Goal: Information Seeking & Learning: Learn about a topic

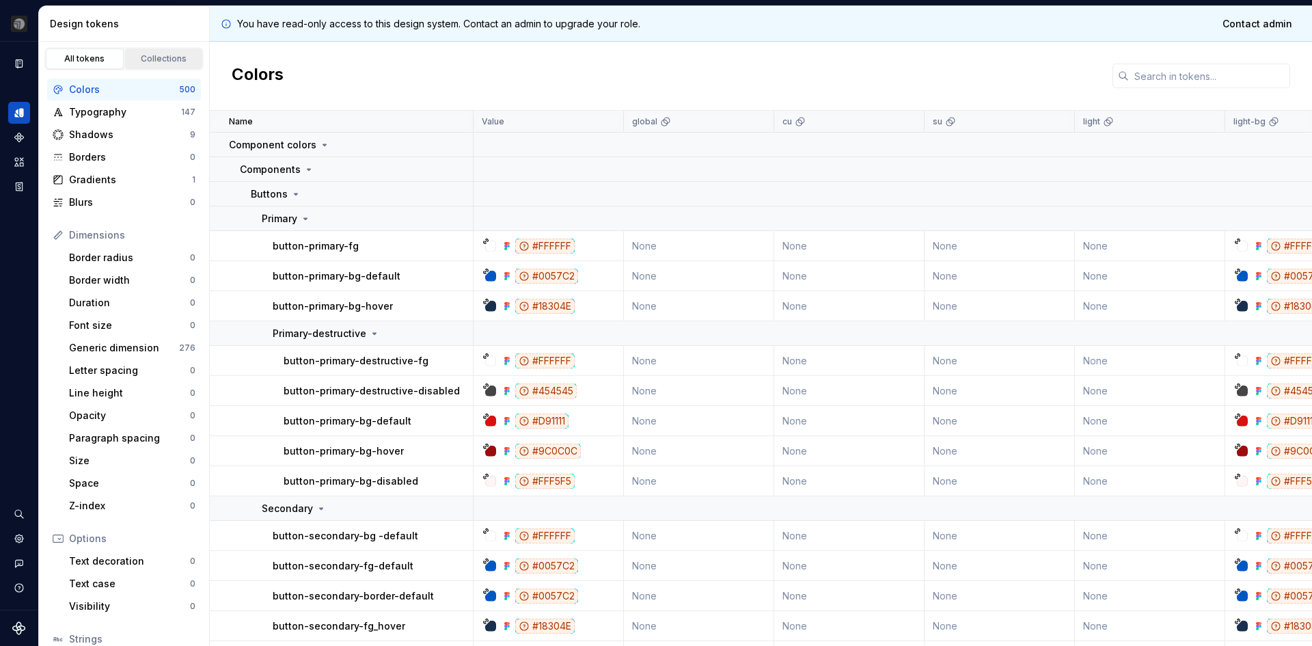
click at [159, 65] on link "Collections" at bounding box center [164, 59] width 78 height 20
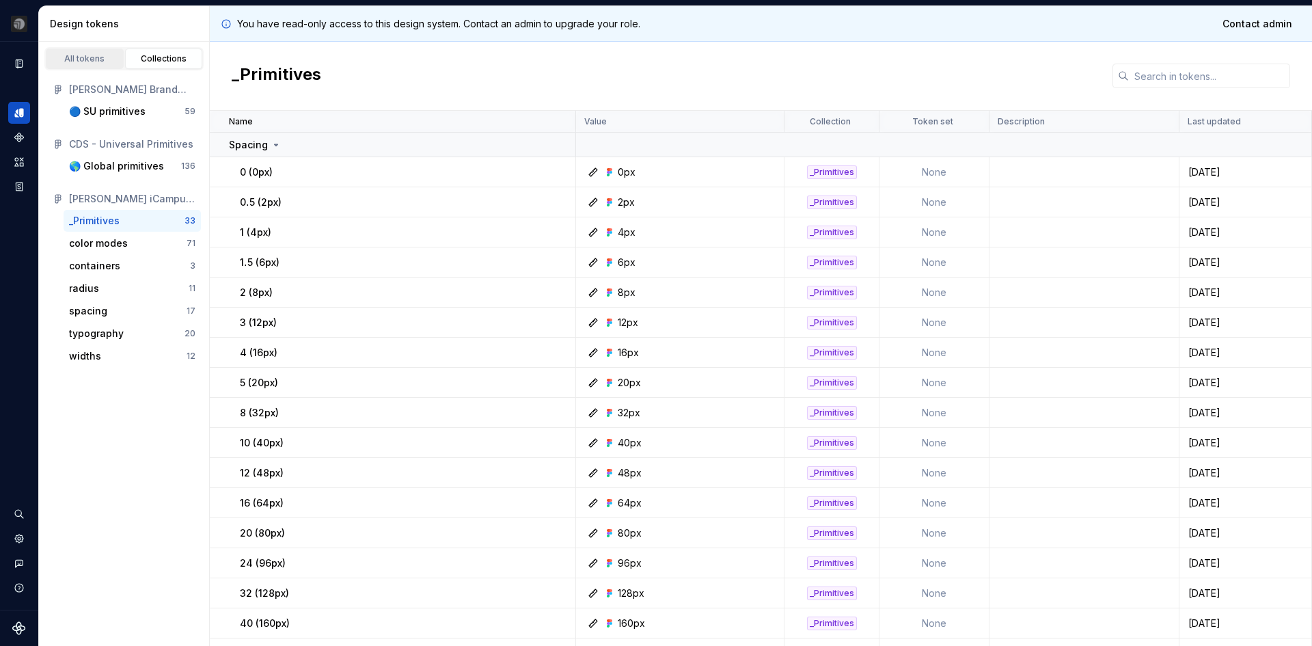
click at [96, 61] on div "All tokens" at bounding box center [85, 58] width 68 height 11
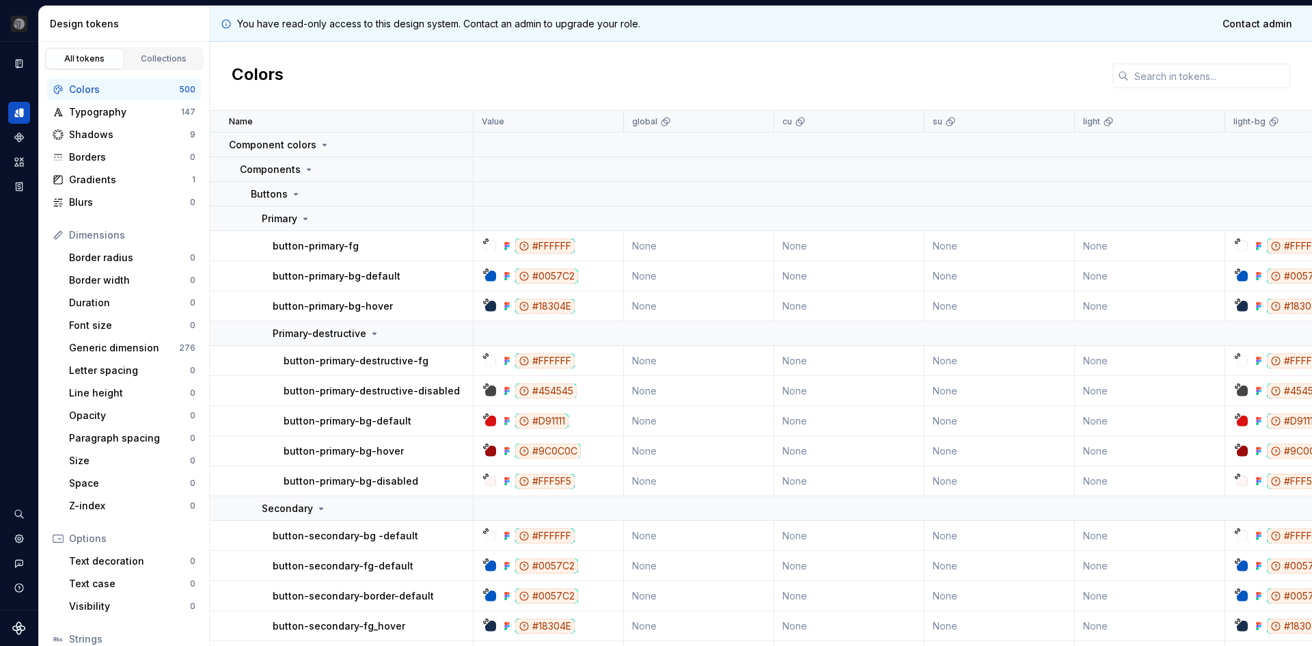
click at [84, 27] on div "Design tokens" at bounding box center [127, 24] width 154 height 14
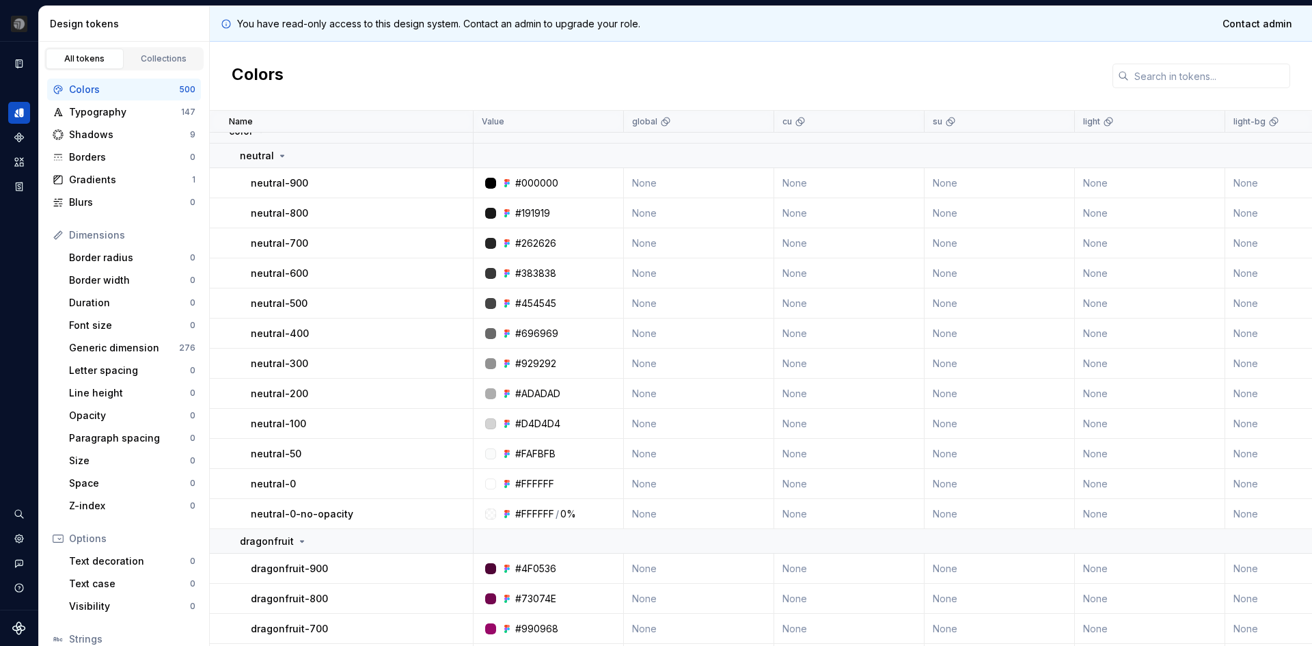
scroll to position [2528, 0]
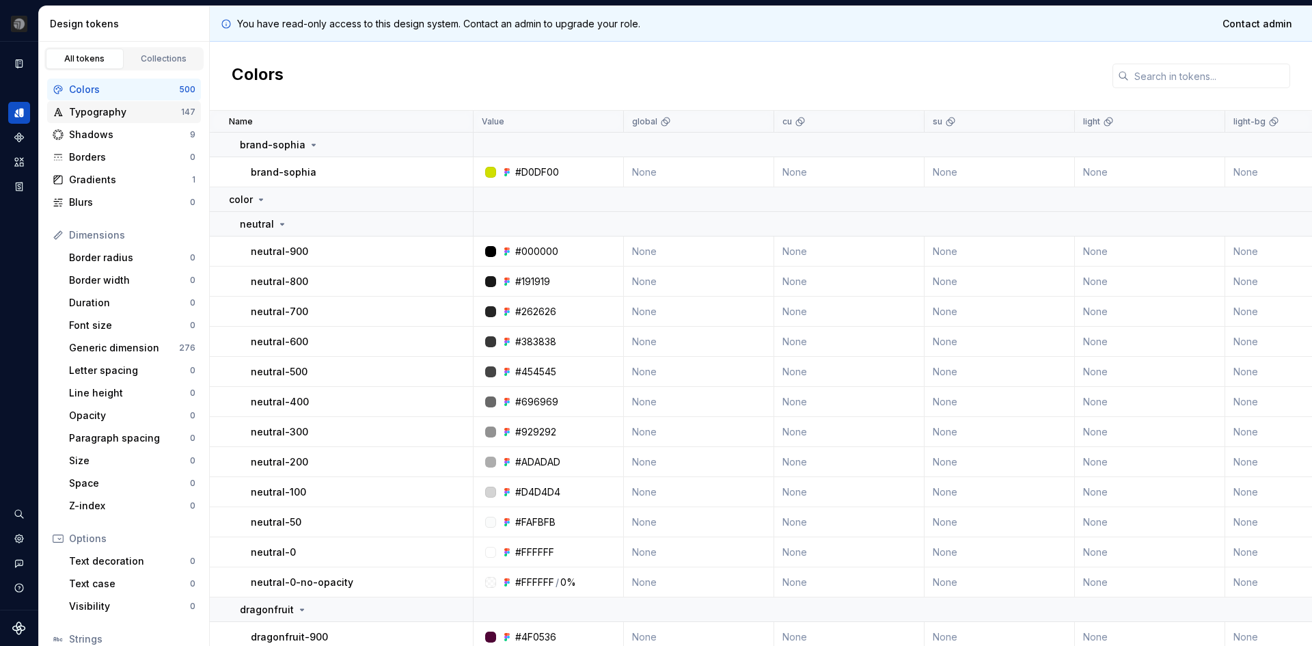
click at [143, 107] on div "Typography" at bounding box center [125, 112] width 112 height 14
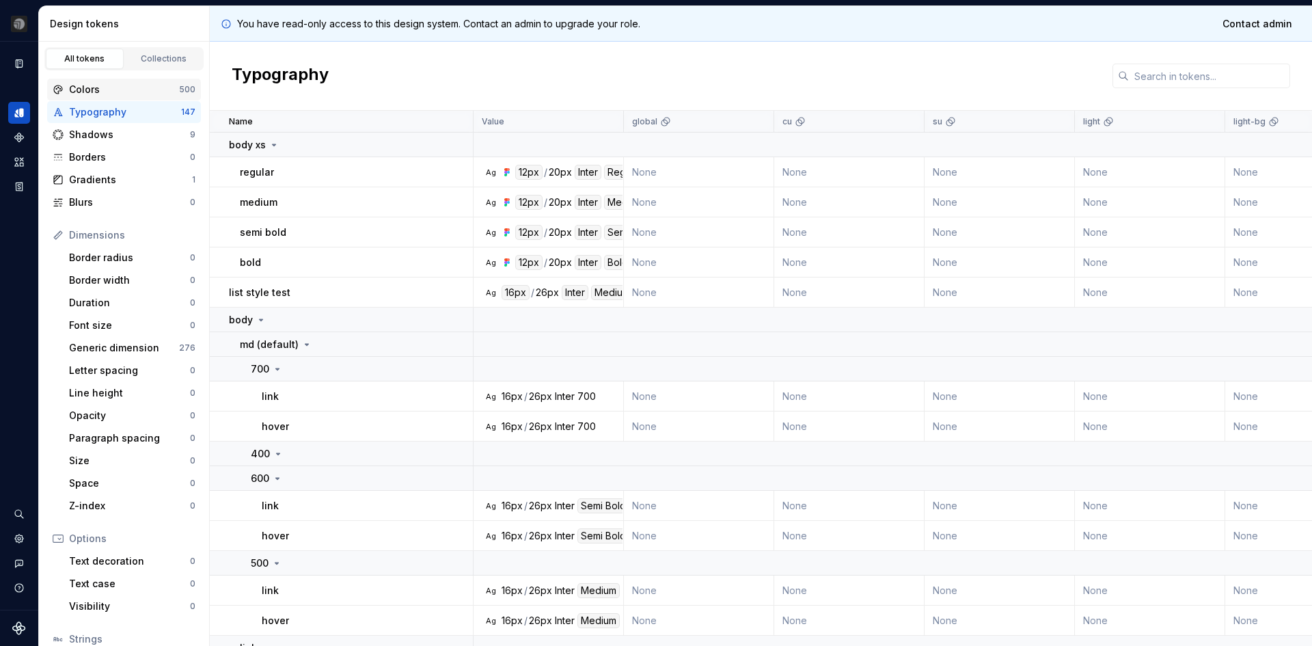
click at [122, 89] on div "Colors" at bounding box center [124, 90] width 110 height 14
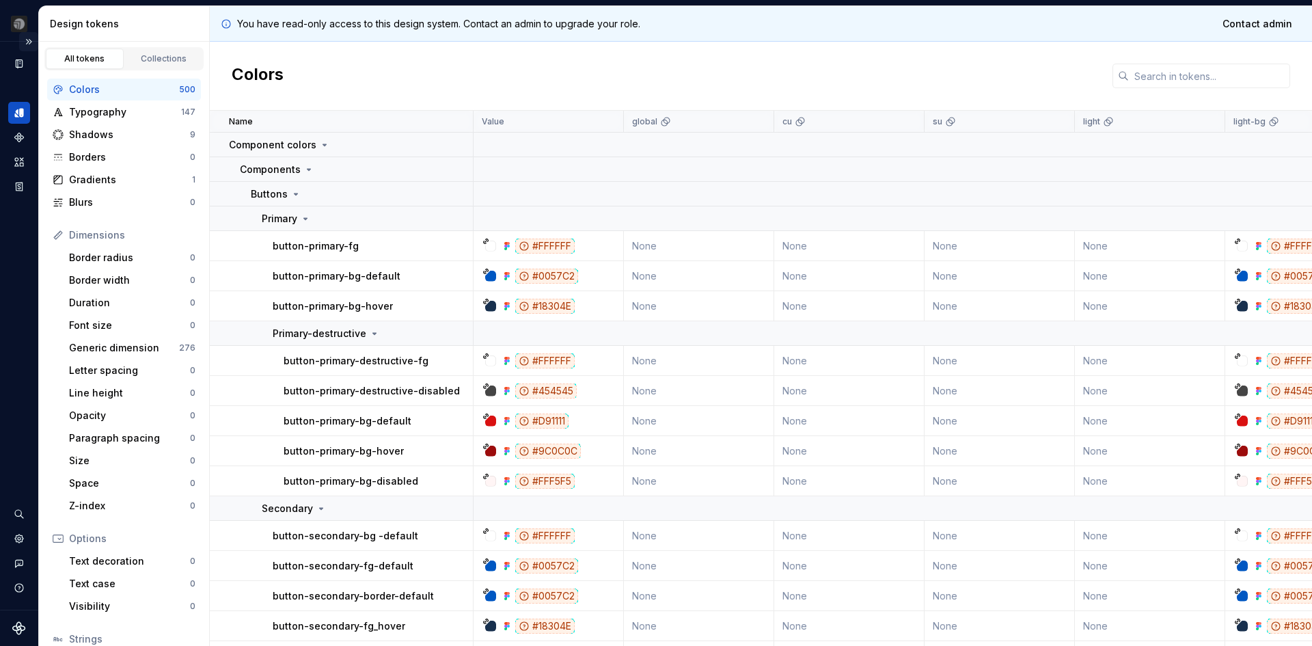
click at [34, 44] on button "Expand sidebar" at bounding box center [28, 41] width 19 height 19
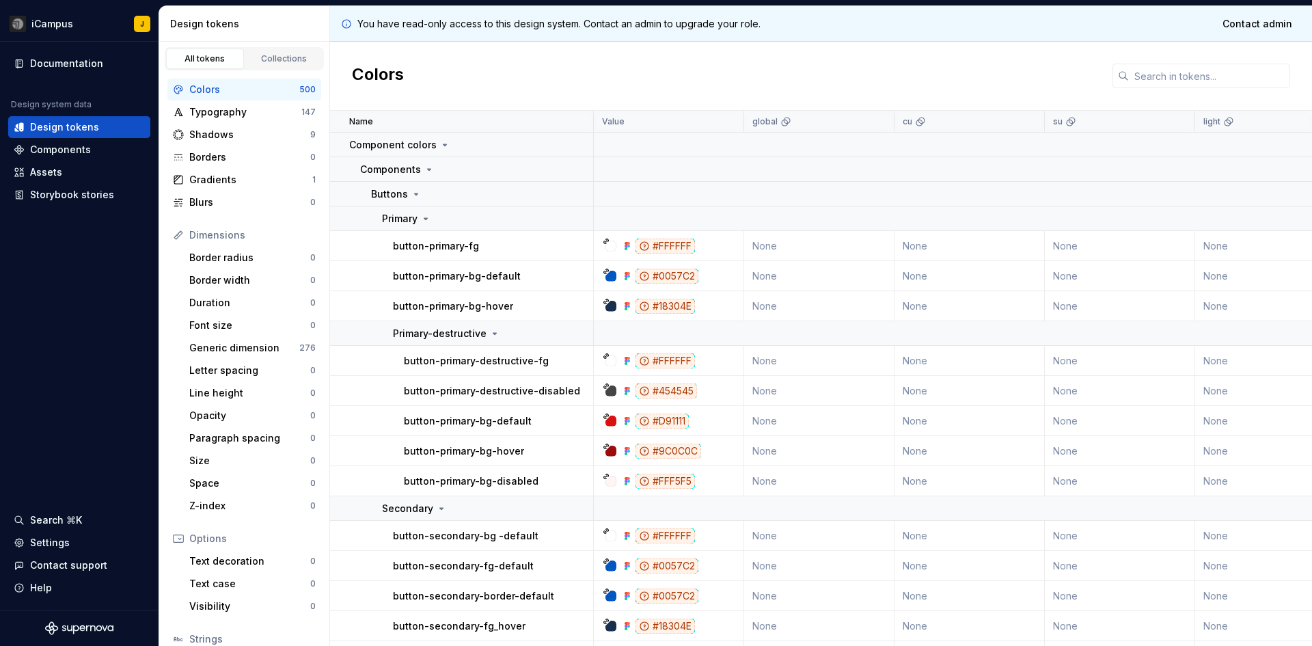
click at [1022, 78] on div "Colors" at bounding box center [821, 76] width 982 height 69
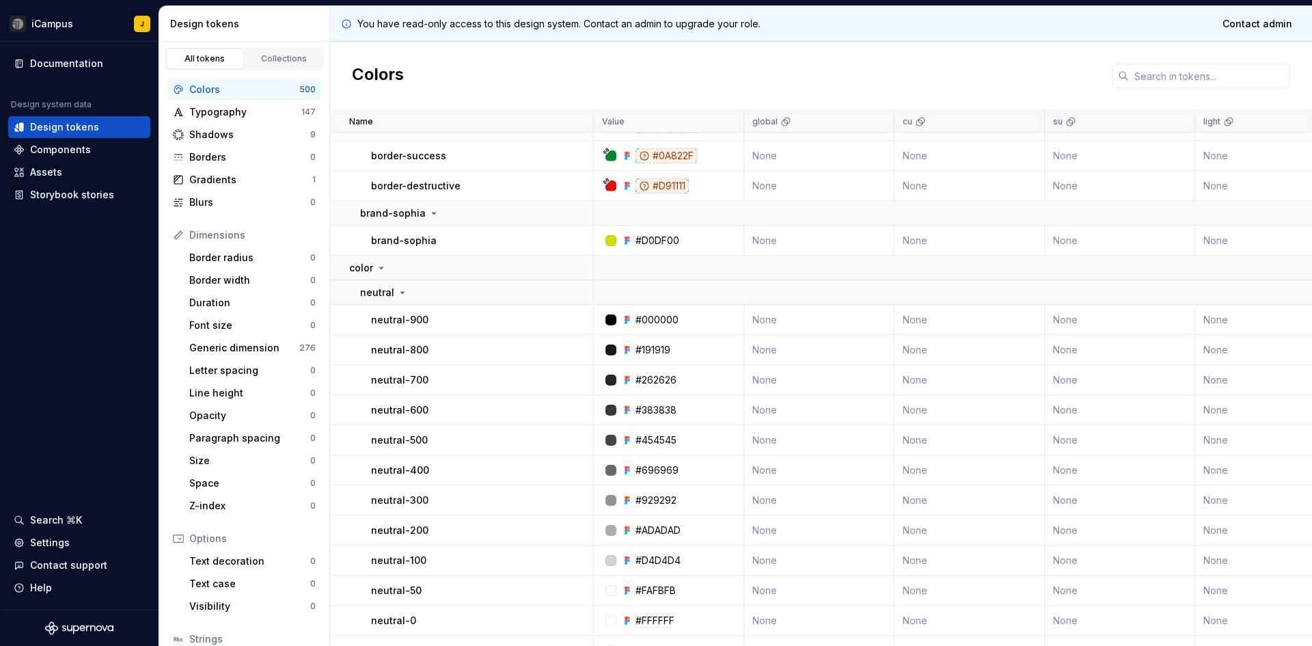
scroll to position [2664, 0]
